Goal: Task Accomplishment & Management: Use online tool/utility

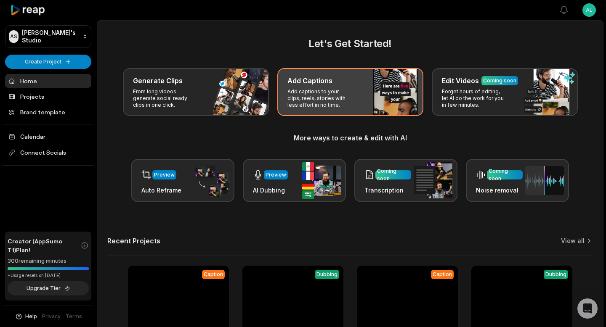
click at [327, 97] on p "Add captions to your clips, reels, stories with less effort in no time." at bounding box center [320, 98] width 65 height 20
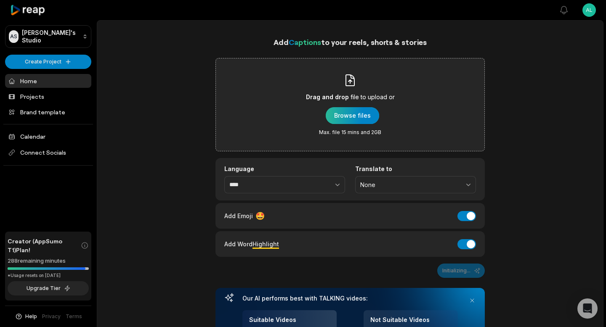
click at [336, 114] on div "button" at bounding box center [352, 115] width 53 height 17
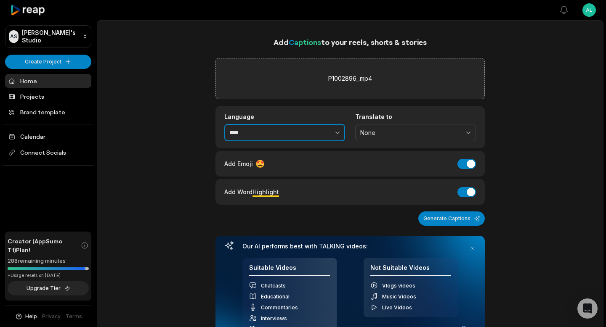
click at [298, 130] on button "button" at bounding box center [319, 133] width 52 height 18
type input "*******"
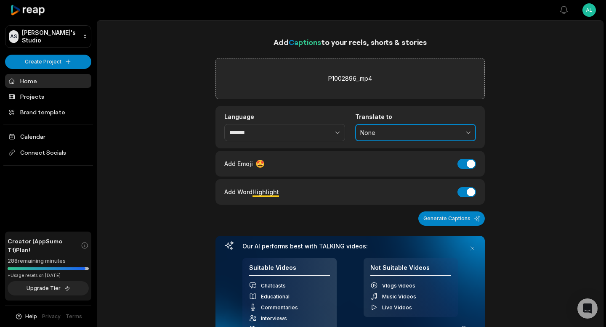
click at [403, 133] on span "None" at bounding box center [409, 133] width 99 height 8
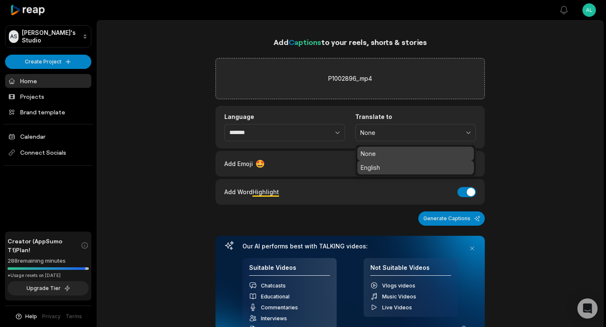
click at [386, 168] on p "English" at bounding box center [416, 167] width 110 height 9
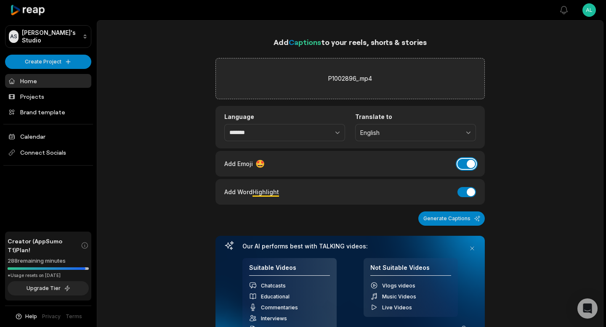
click at [468, 163] on button "Add Emoji" at bounding box center [467, 164] width 19 height 10
click at [467, 190] on button "Add Word Highlight" at bounding box center [467, 192] width 19 height 10
click at [445, 218] on button "Generate Captions" at bounding box center [451, 219] width 67 height 14
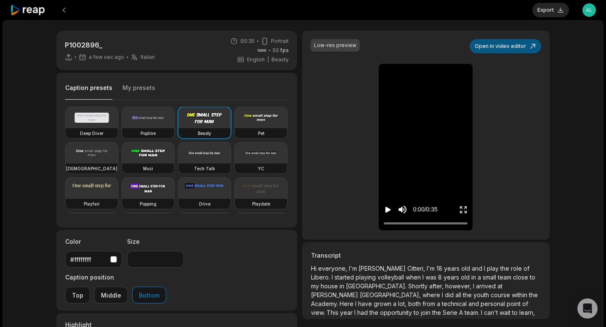
click at [506, 45] on button "Open in video editor" at bounding box center [506, 46] width 72 height 14
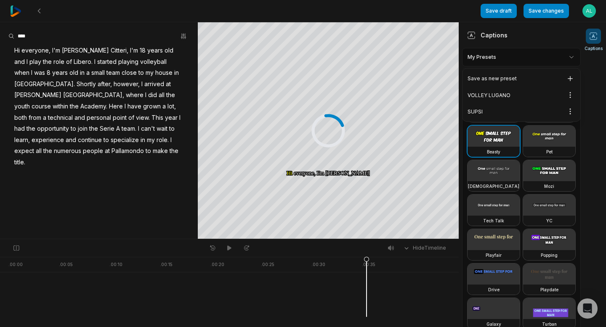
click at [536, 59] on html "Save draft Save changes Open user menu Captions Your browser does not support m…" at bounding box center [303, 163] width 606 height 327
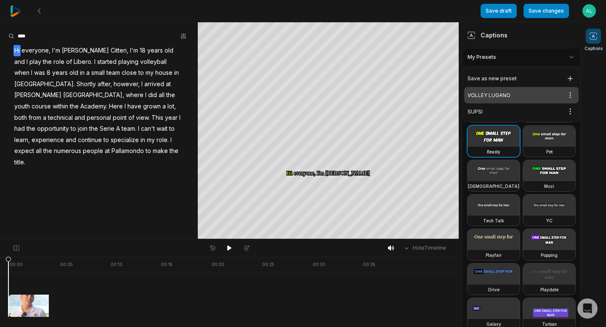
click at [512, 95] on div "VOLLEY LUGANO Open options" at bounding box center [521, 95] width 114 height 16
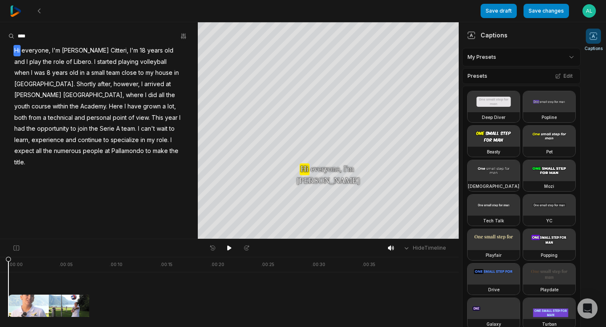
click at [110, 47] on span "Citteri," at bounding box center [119, 50] width 19 height 11
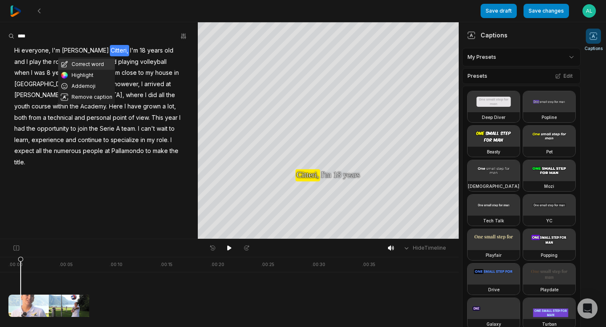
click at [92, 66] on button "Correct word" at bounding box center [86, 64] width 57 height 11
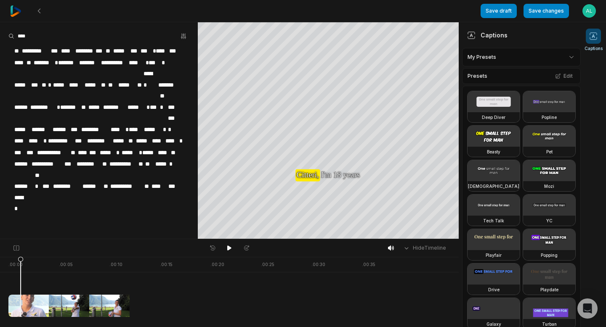
click at [92, 51] on span "********" at bounding box center [85, 50] width 20 height 11
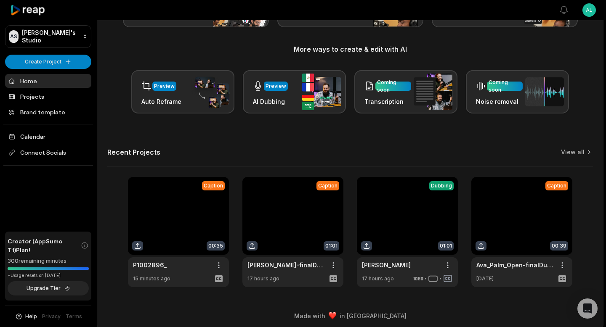
scroll to position [93, 0]
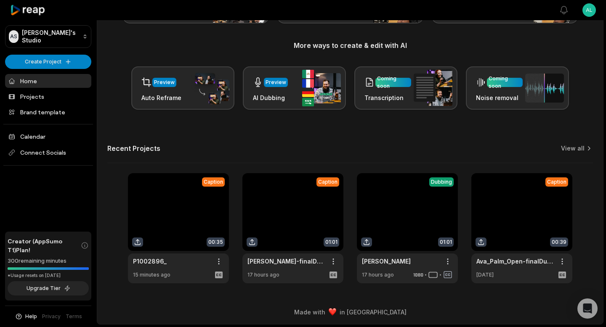
click at [189, 215] on link at bounding box center [178, 228] width 101 height 110
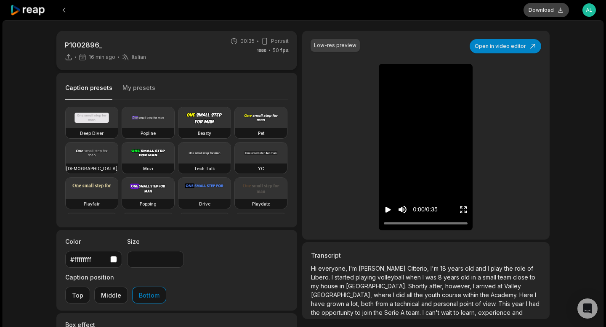
click at [559, 10] on button "Download" at bounding box center [546, 10] width 45 height 14
click at [445, 285] on span "however," at bounding box center [459, 286] width 28 height 7
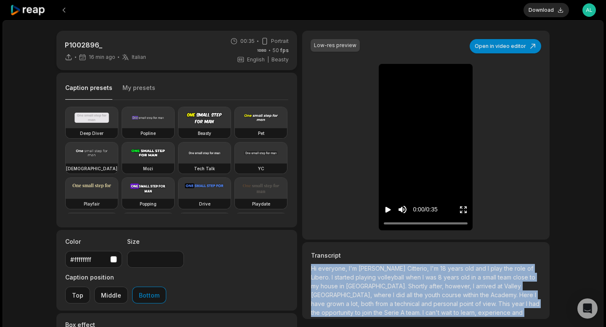
click at [445, 285] on span "however," at bounding box center [459, 286] width 28 height 7
copy p "Hi everyone, I'm Sara Citterio, I'm 18 years old and I play the role of Libero.…"
